Goal: Find specific page/section: Find specific page/section

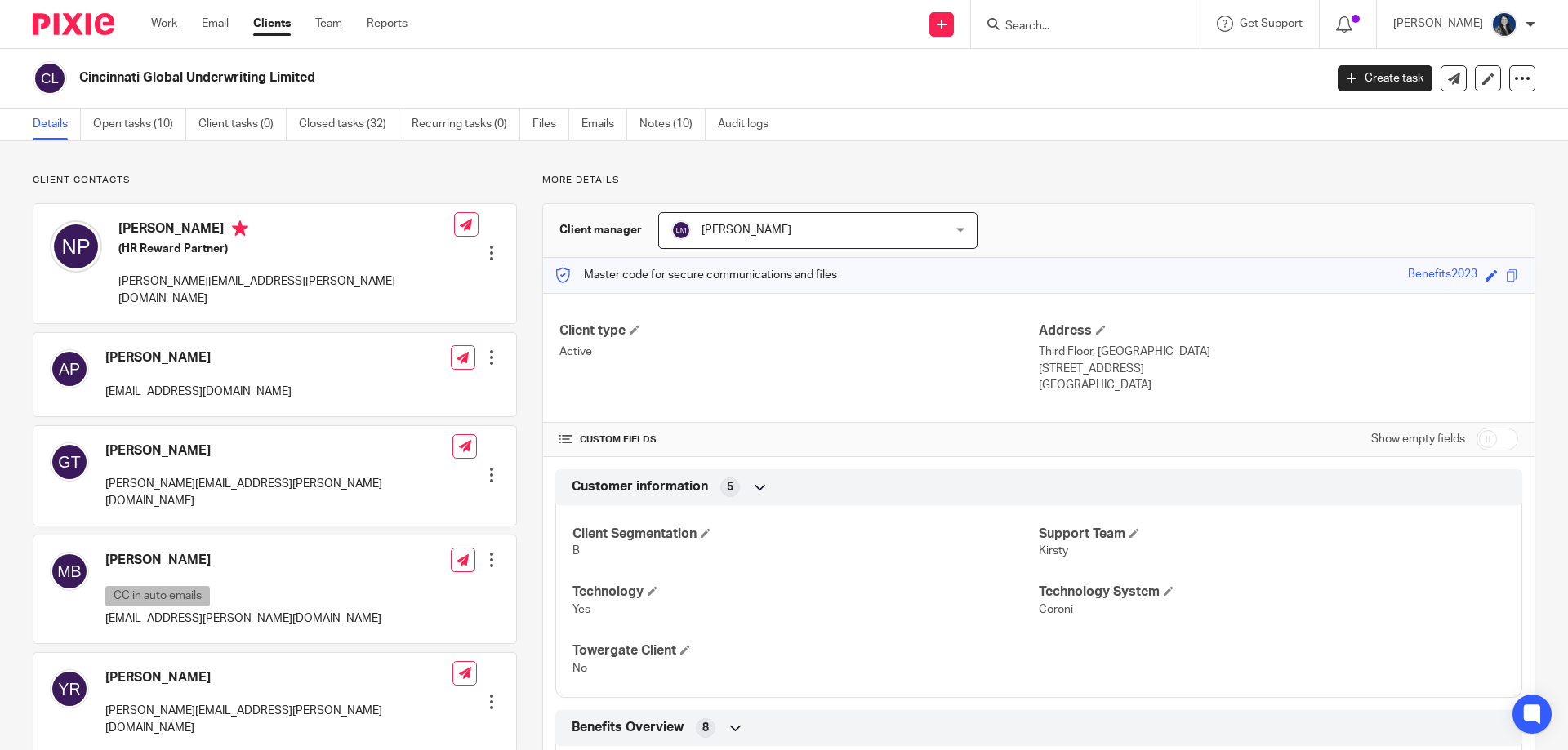
click at [1032, 27] on input "Search" at bounding box center [1077, 26] width 147 height 14
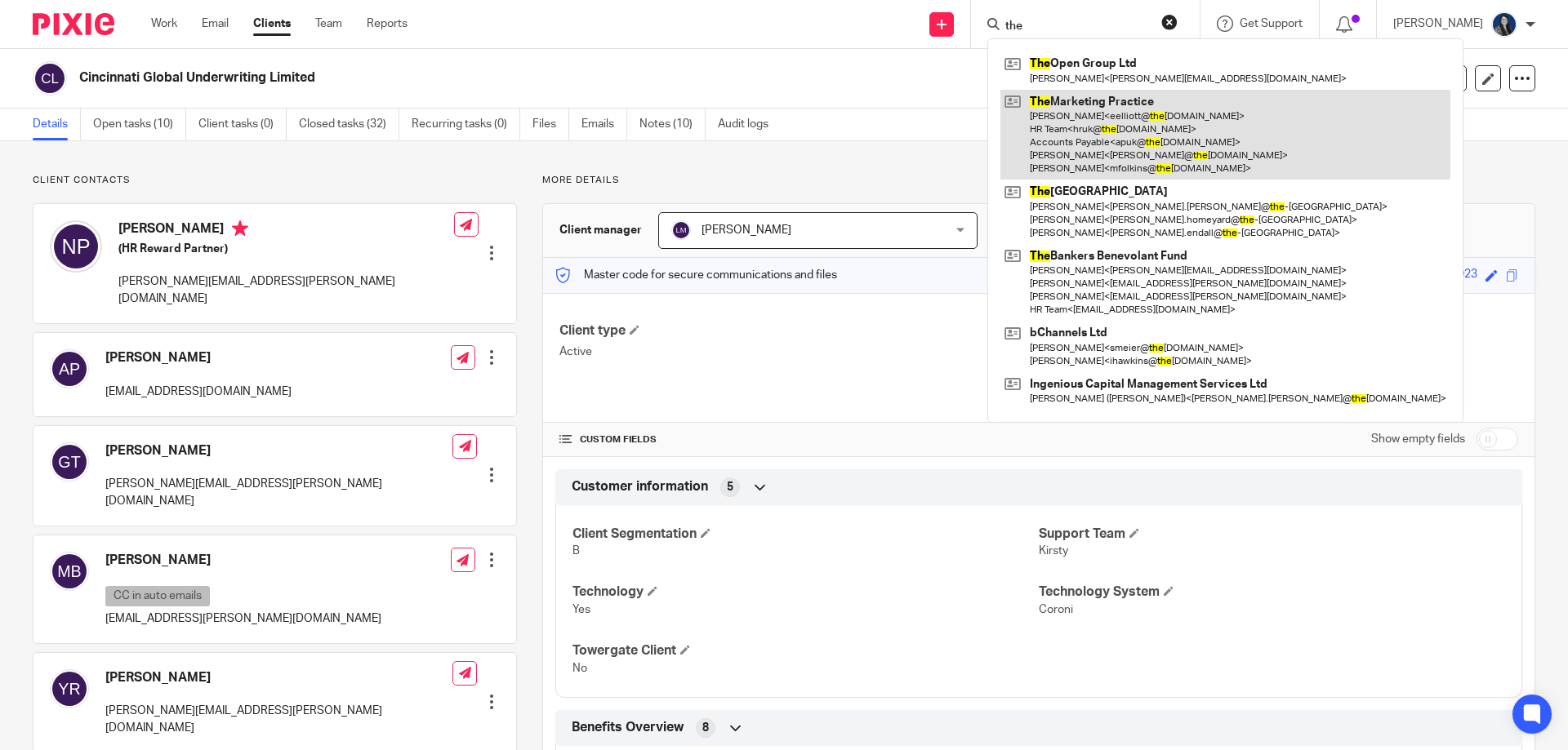
type input "the"
click at [1099, 125] on link at bounding box center [1225, 135] width 450 height 91
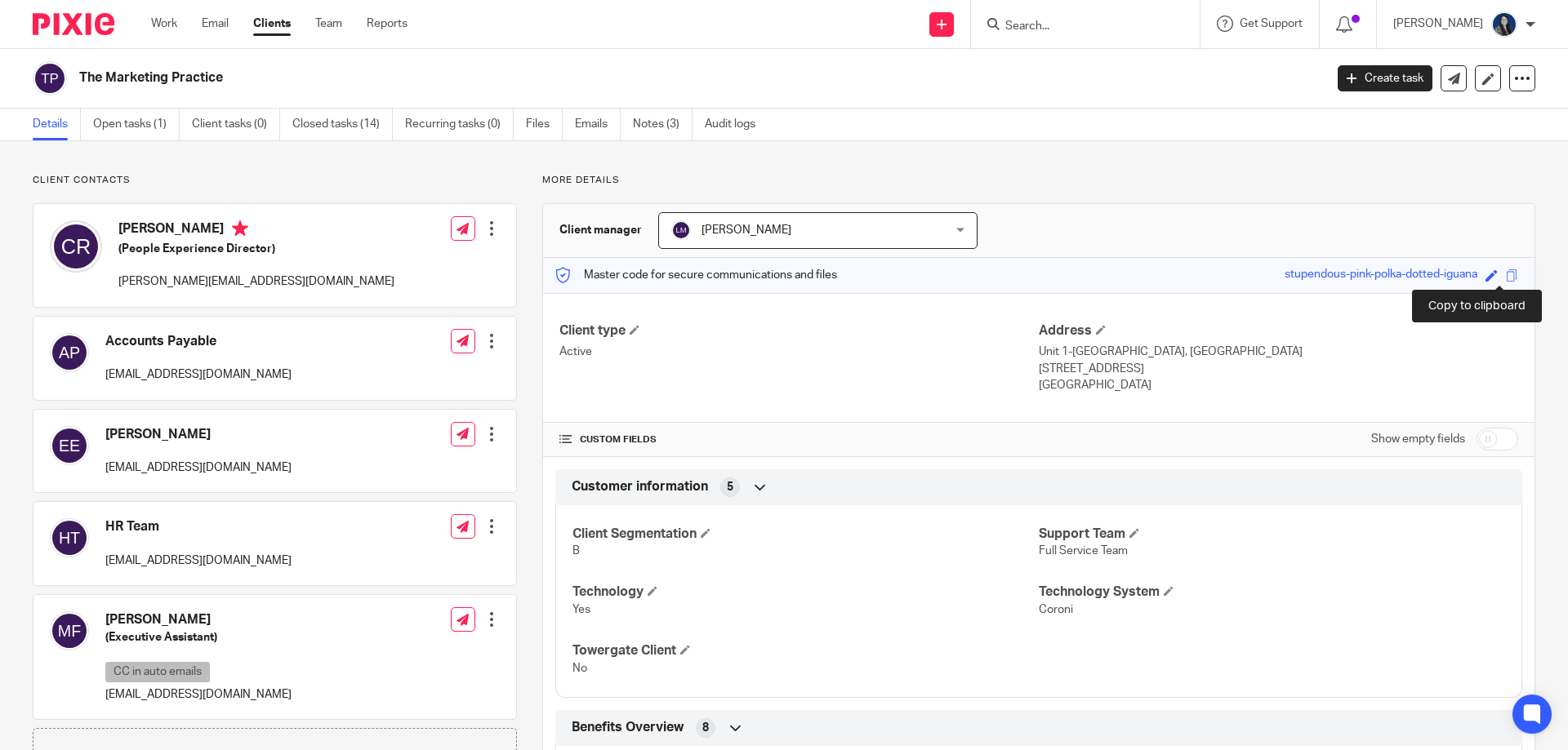
click at [1506, 273] on span at bounding box center [1512, 275] width 12 height 12
click at [1492, 275] on div "Save stupendous-pink-polka-dotted-iguana" at bounding box center [1403, 275] width 238 height 19
click at [1506, 275] on span at bounding box center [1512, 275] width 12 height 12
click at [1506, 279] on span at bounding box center [1512, 275] width 12 height 12
